Goal: Transaction & Acquisition: Subscribe to service/newsletter

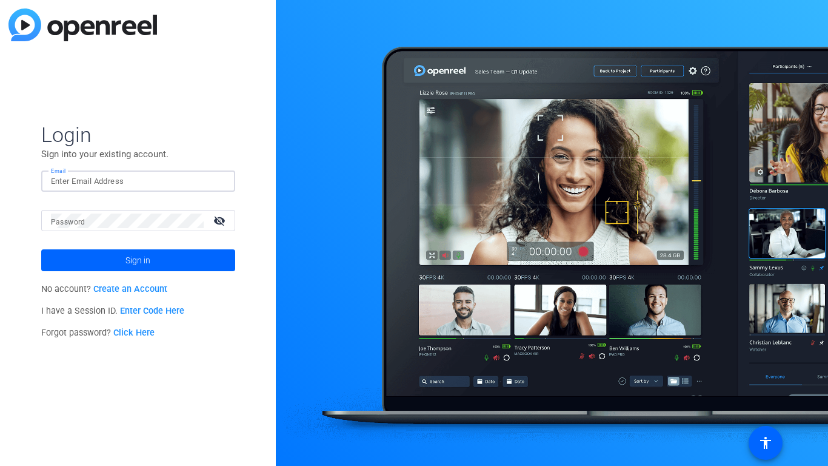
click at [132, 176] on input "Email" at bounding box center [138, 181] width 175 height 15
type input "[EMAIL_ADDRESS][DOMAIN_NAME]"
click at [41, 249] on button "Sign in" at bounding box center [138, 260] width 194 height 22
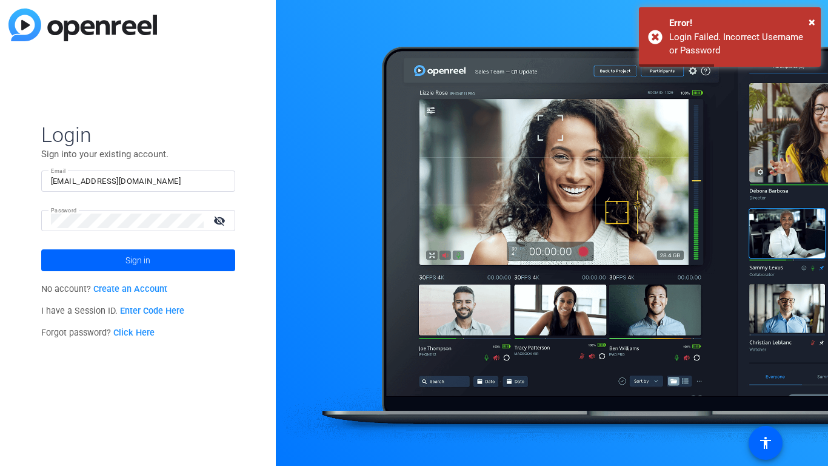
click at [139, 276] on openreel-director-login-form "Login Sign into your existing account. Email [EMAIL_ADDRESS][DOMAIN_NAME] Passw…" at bounding box center [138, 233] width 194 height 222
click at [139, 286] on link "Create an Account" at bounding box center [130, 289] width 74 height 10
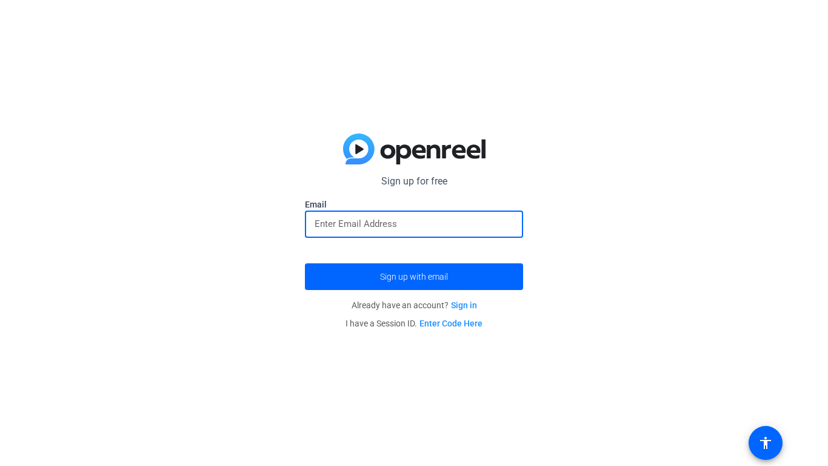
click at [407, 218] on input "email" at bounding box center [414, 223] width 199 height 15
type input "[EMAIL_ADDRESS][DOMAIN_NAME]"
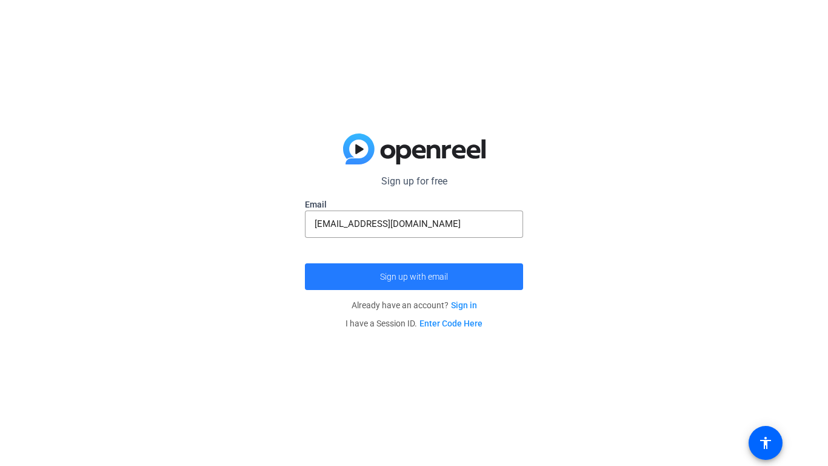
click at [420, 276] on span "Sign up with email" at bounding box center [414, 276] width 68 height 0
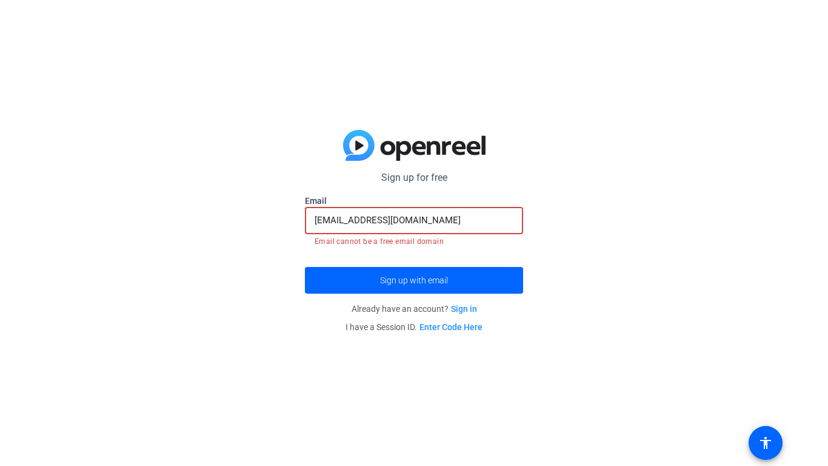
drag, startPoint x: 437, startPoint y: 220, endPoint x: 233, endPoint y: 269, distance: 209.4
click at [233, 269] on div "Sign up for free Email [EMAIL_ADDRESS][DOMAIN_NAME] Email cannot be a free emai…" at bounding box center [414, 233] width 828 height 466
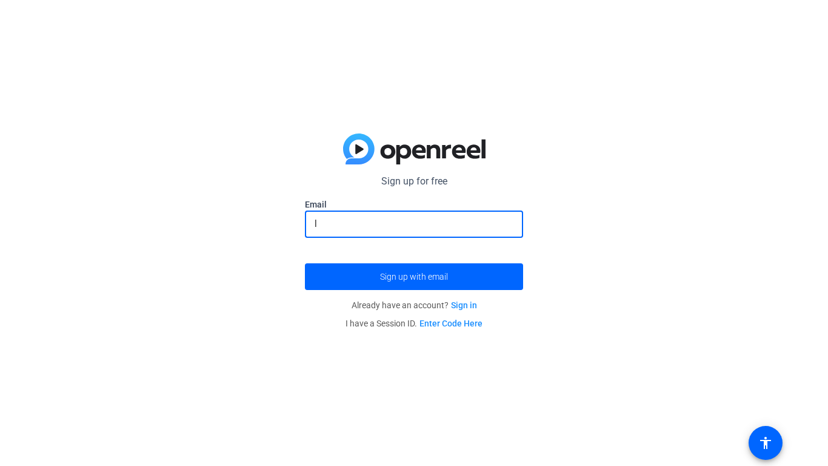
click at [365, 224] on input "l" at bounding box center [414, 223] width 199 height 15
type input "laryjakes8838"
click at [365, 266] on span "submit" at bounding box center [414, 276] width 218 height 29
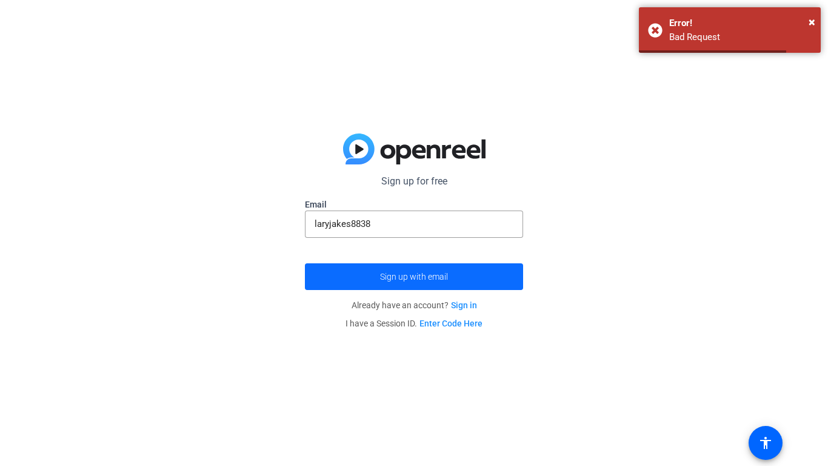
click at [389, 276] on span "Sign up with email" at bounding box center [414, 276] width 68 height 0
click at [448, 288] on span "submit" at bounding box center [414, 276] width 218 height 29
click at [455, 281] on span "submit" at bounding box center [414, 276] width 218 height 29
